Goal: Information Seeking & Learning: Check status

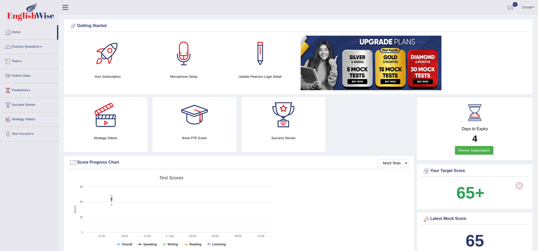
click at [22, 59] on link "Tests" at bounding box center [29, 60] width 58 height 13
click at [30, 91] on link "History" at bounding box center [33, 91] width 48 height 9
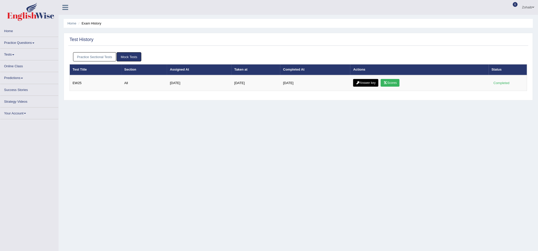
click at [106, 54] on link "Practice Sectional Tests" at bounding box center [94, 56] width 43 height 9
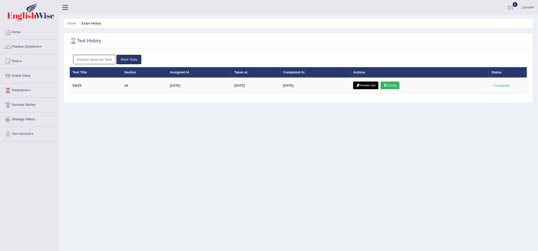
click at [100, 60] on link "Practice Sectional Tests" at bounding box center [94, 59] width 43 height 9
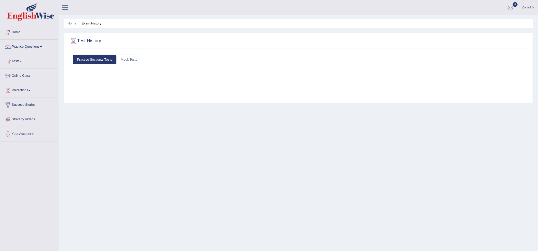
click at [100, 60] on div "Practice Sectional Tests Mock Tests Test Title Section Assigned At Taken at Com…" at bounding box center [298, 76] width 460 height 48
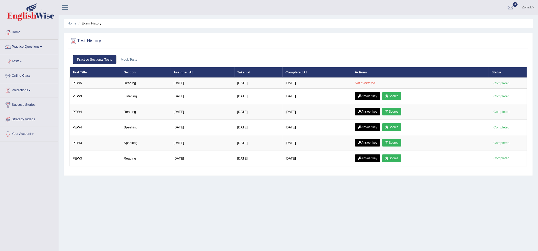
scroll to position [17, 0]
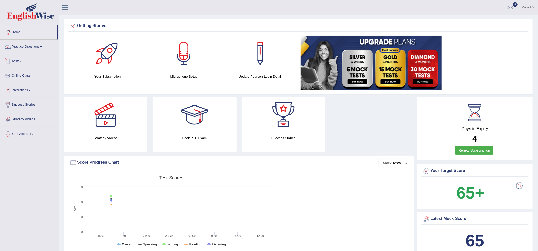
click at [19, 64] on link "Tests" at bounding box center [29, 60] width 58 height 13
click at [15, 91] on link "History" at bounding box center [33, 91] width 48 height 9
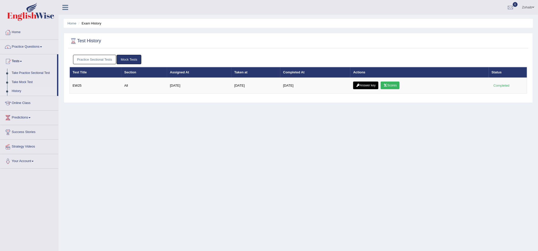
click at [110, 59] on link "Practice Sectional Tests" at bounding box center [94, 59] width 43 height 9
